Goal: Task Accomplishment & Management: Manage account settings

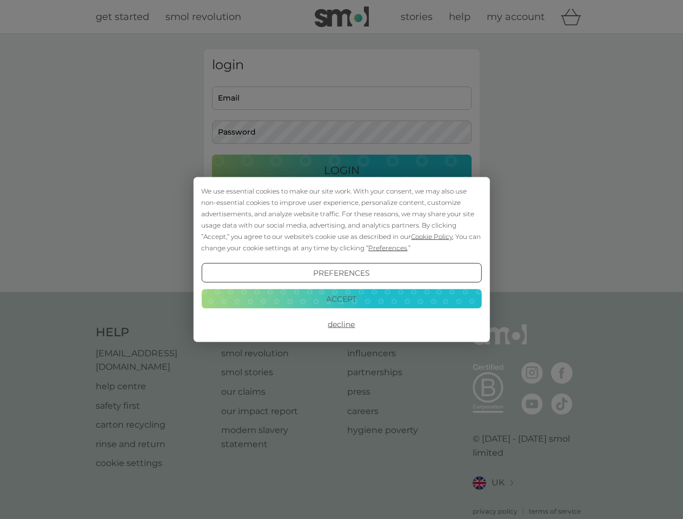
click at [432, 236] on span "Cookie Policy" at bounding box center [432, 237] width 42 height 8
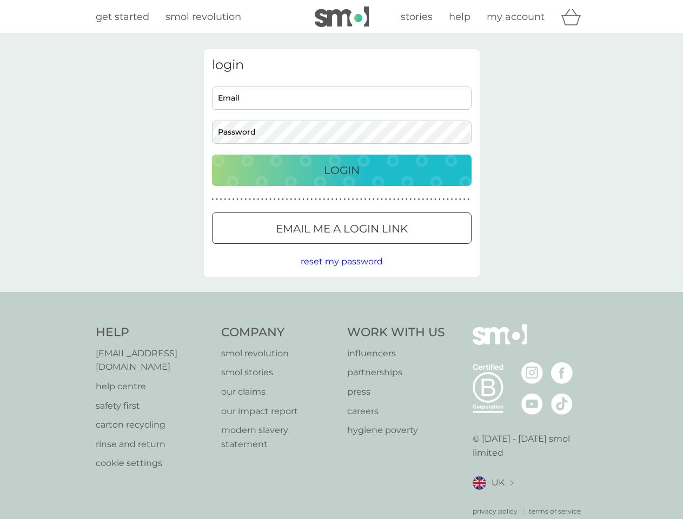
click at [387, 248] on div "login Email Password Login ● ● ● ● ● ● ● ● ● ● ● ● ● ● ● ● ● ● ● ● ● ● ● ● ● ● …" at bounding box center [342, 163] width 276 height 228
click at [341, 273] on div "login Email Password Login ● ● ● ● ● ● ● ● ● ● ● ● ● ● ● ● ● ● ● ● ● ● ● ● ● ● …" at bounding box center [342, 163] width 276 height 228
click at [341, 325] on div "Help [EMAIL_ADDRESS][DOMAIN_NAME] help centre safety first carton recycling rin…" at bounding box center [342, 421] width 492 height 192
click at [341, 299] on div "Help [EMAIL_ADDRESS][DOMAIN_NAME] help centre safety first carton recycling rin…" at bounding box center [341, 420] width 683 height 257
